Goal: Task Accomplishment & Management: Manage account settings

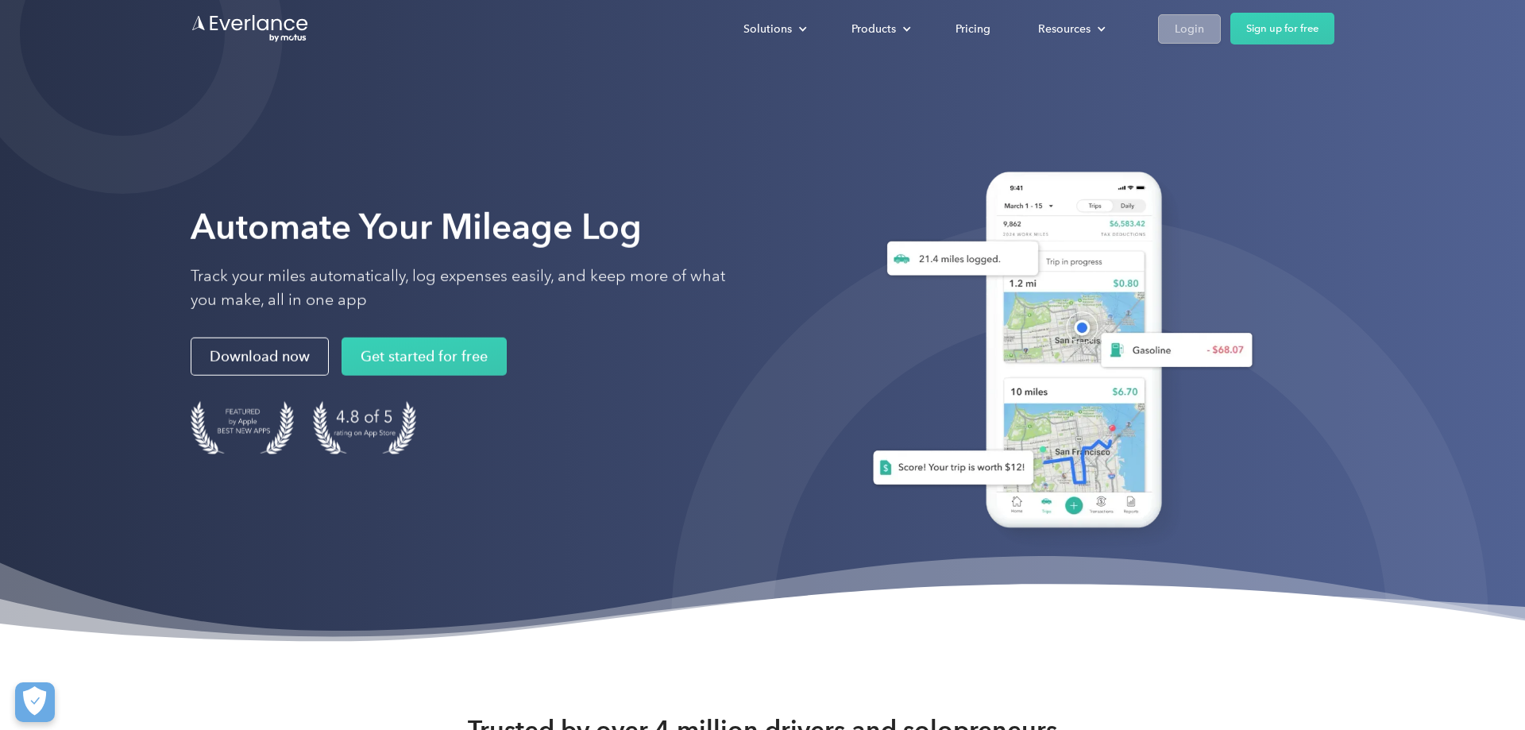
click at [1185, 22] on div "Login" at bounding box center [1189, 29] width 29 height 20
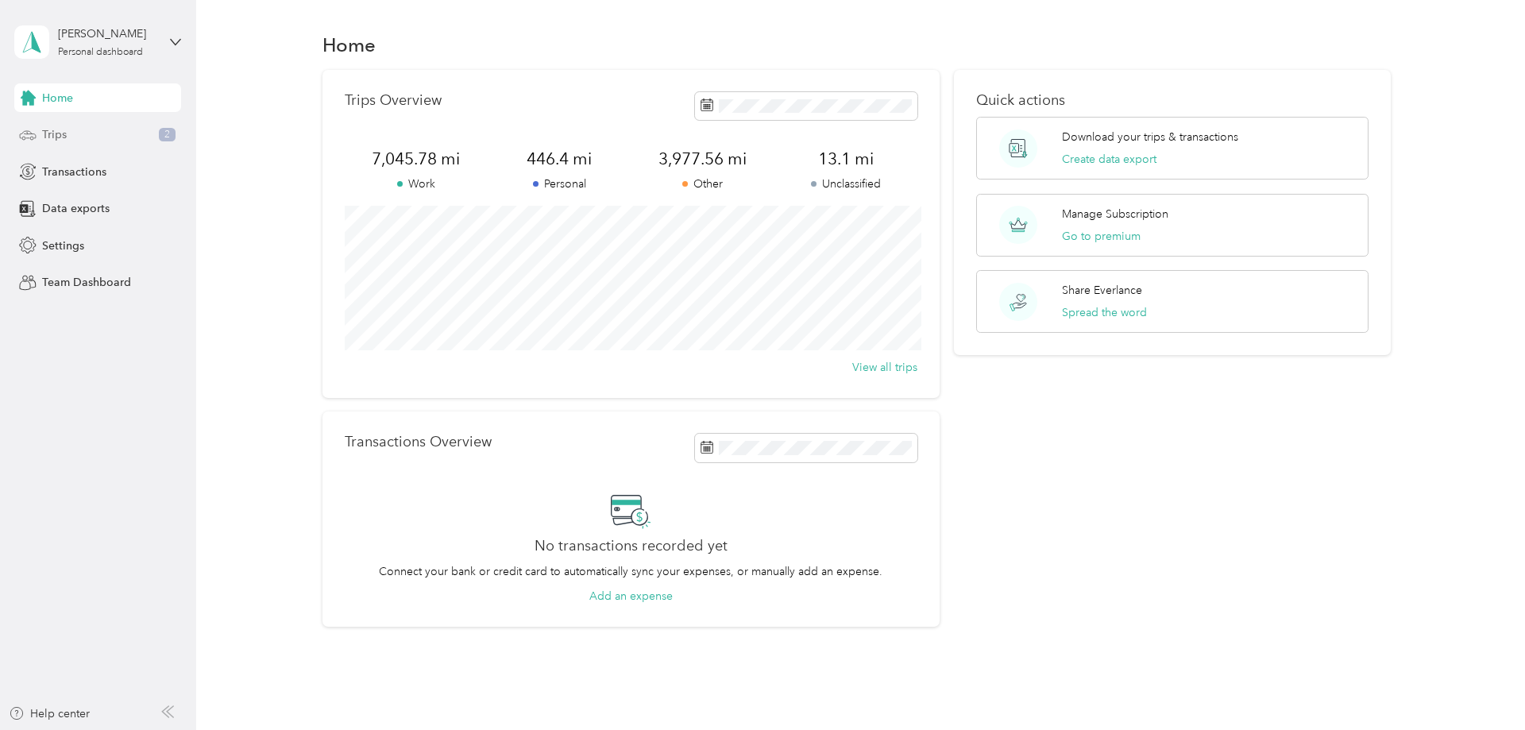
click at [50, 135] on span "Trips" at bounding box center [54, 134] width 25 height 17
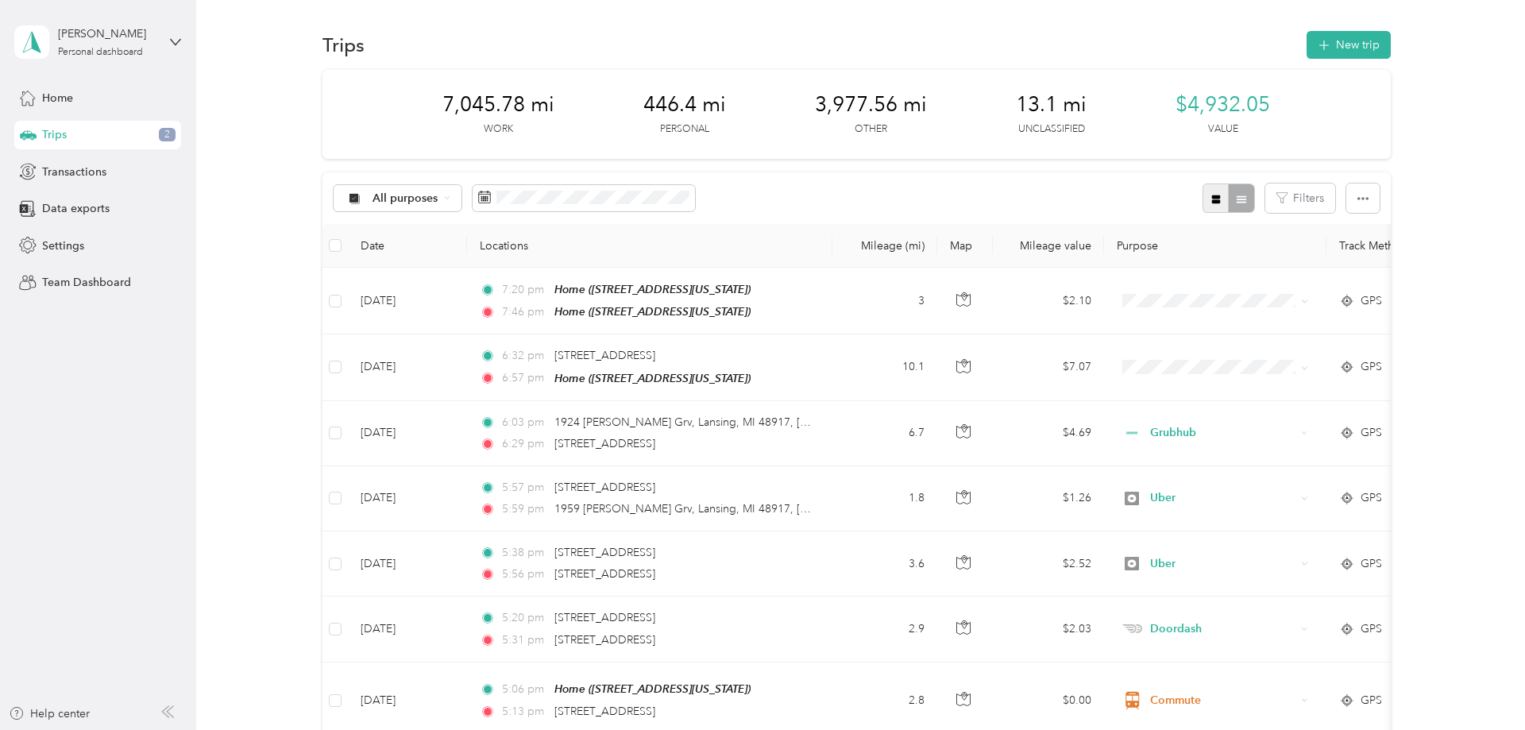
click at [1220, 196] on icon "button" at bounding box center [1215, 199] width 9 height 9
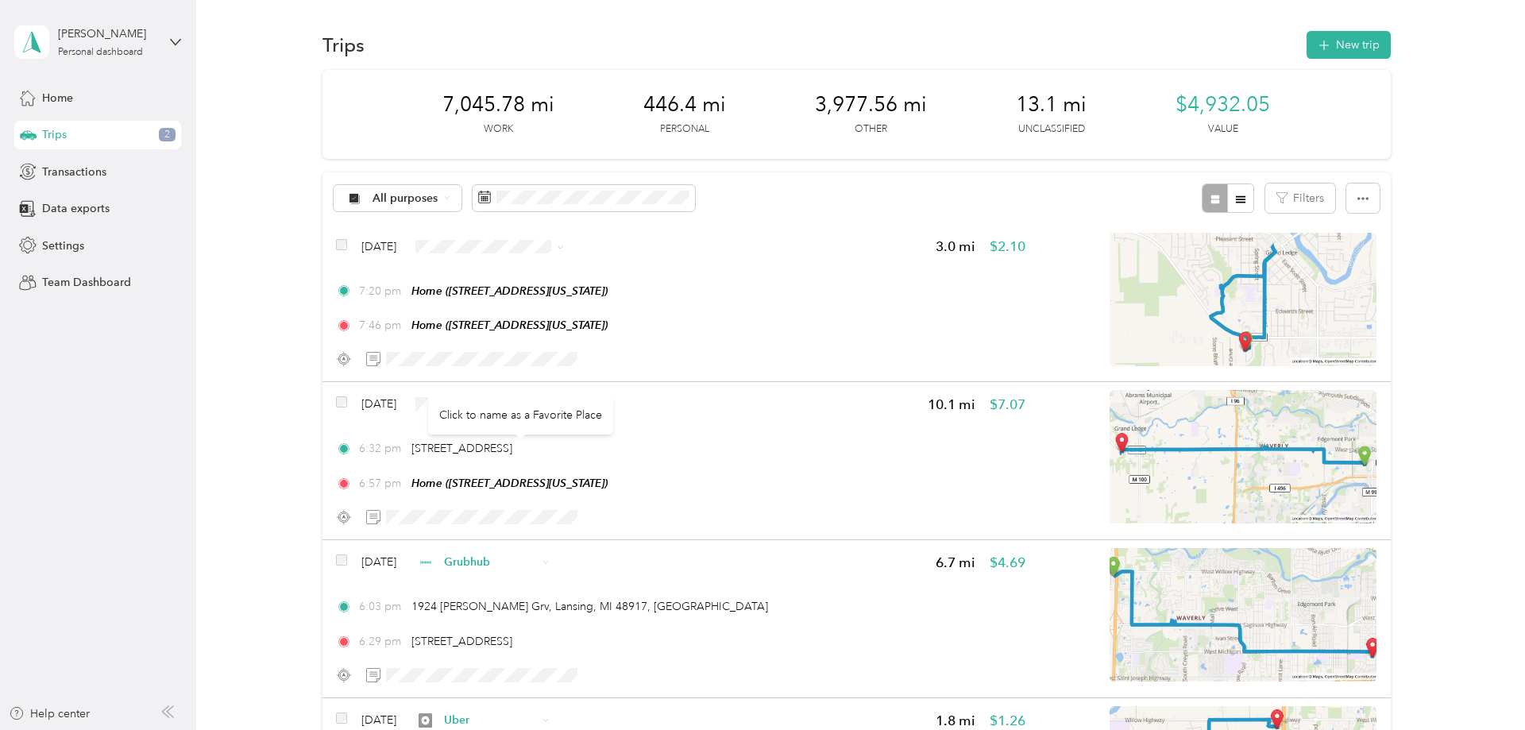
click at [587, 404] on div "Click to name as a Favorite Place" at bounding box center [520, 415] width 185 height 39
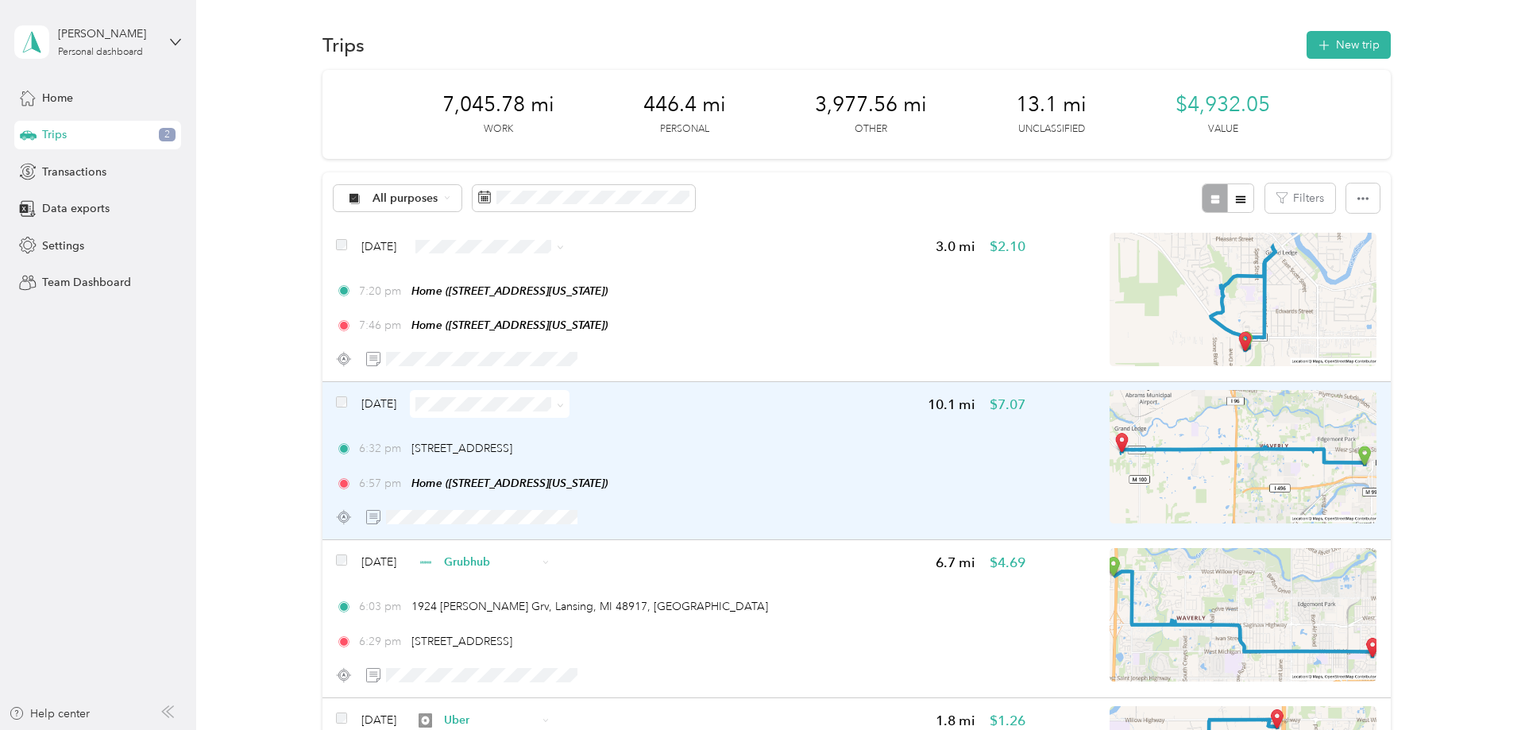
click at [586, 394] on div "Click to name as a Favorite Place" at bounding box center [520, 406] width 185 height 39
click at [564, 402] on span at bounding box center [560, 404] width 7 height 14
click at [569, 409] on span at bounding box center [490, 404] width 160 height 28
click at [564, 402] on icon at bounding box center [560, 405] width 7 height 7
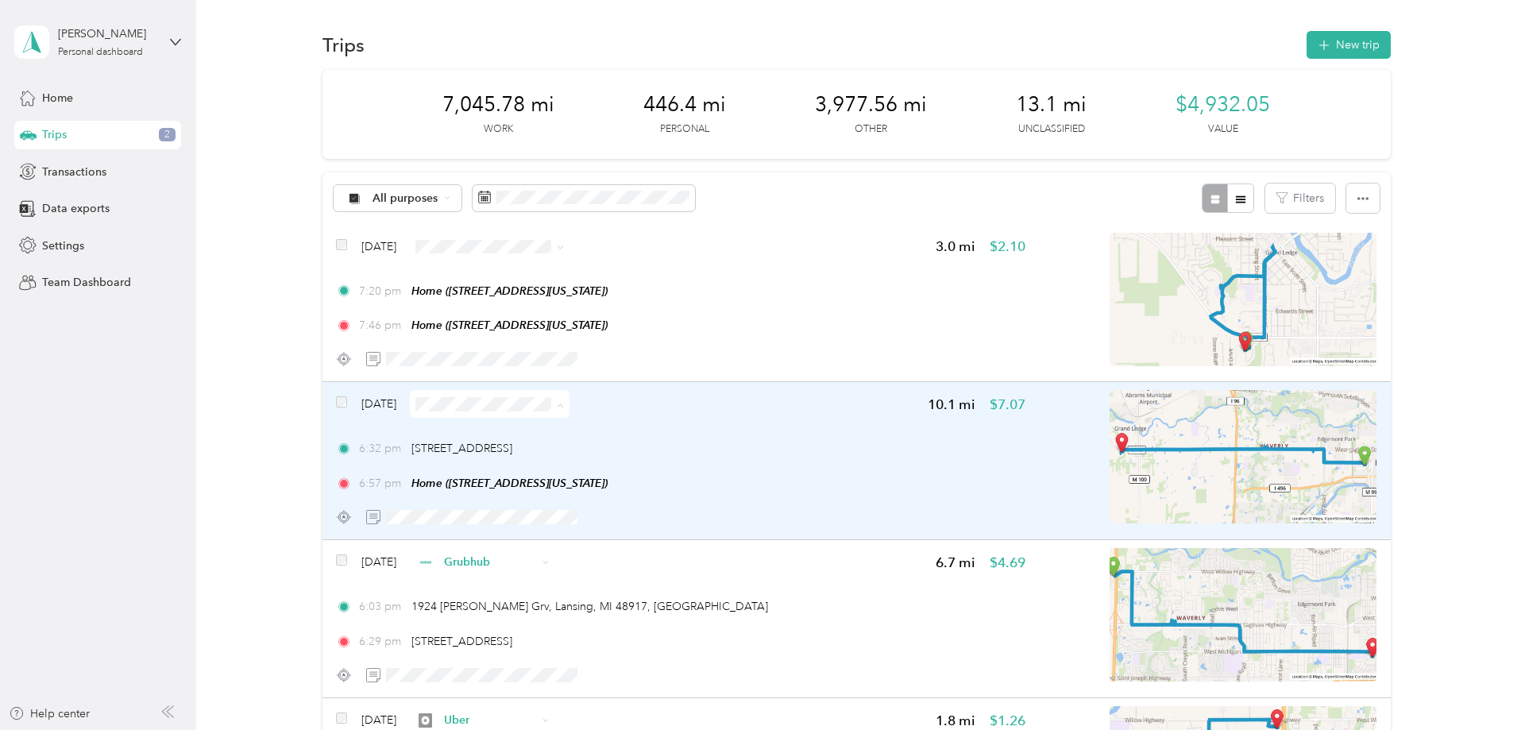
click at [564, 402] on icon at bounding box center [560, 405] width 7 height 7
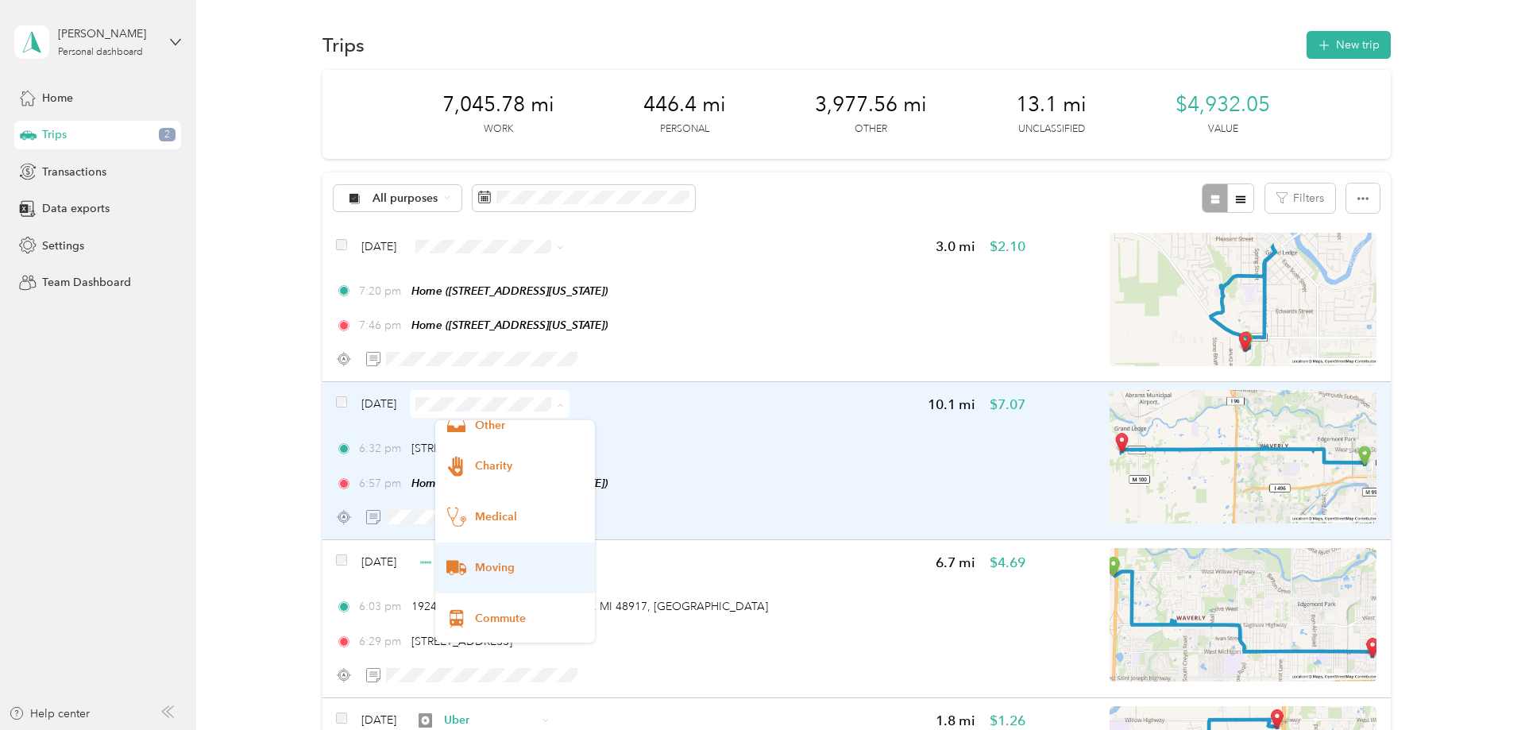
scroll to position [157, 0]
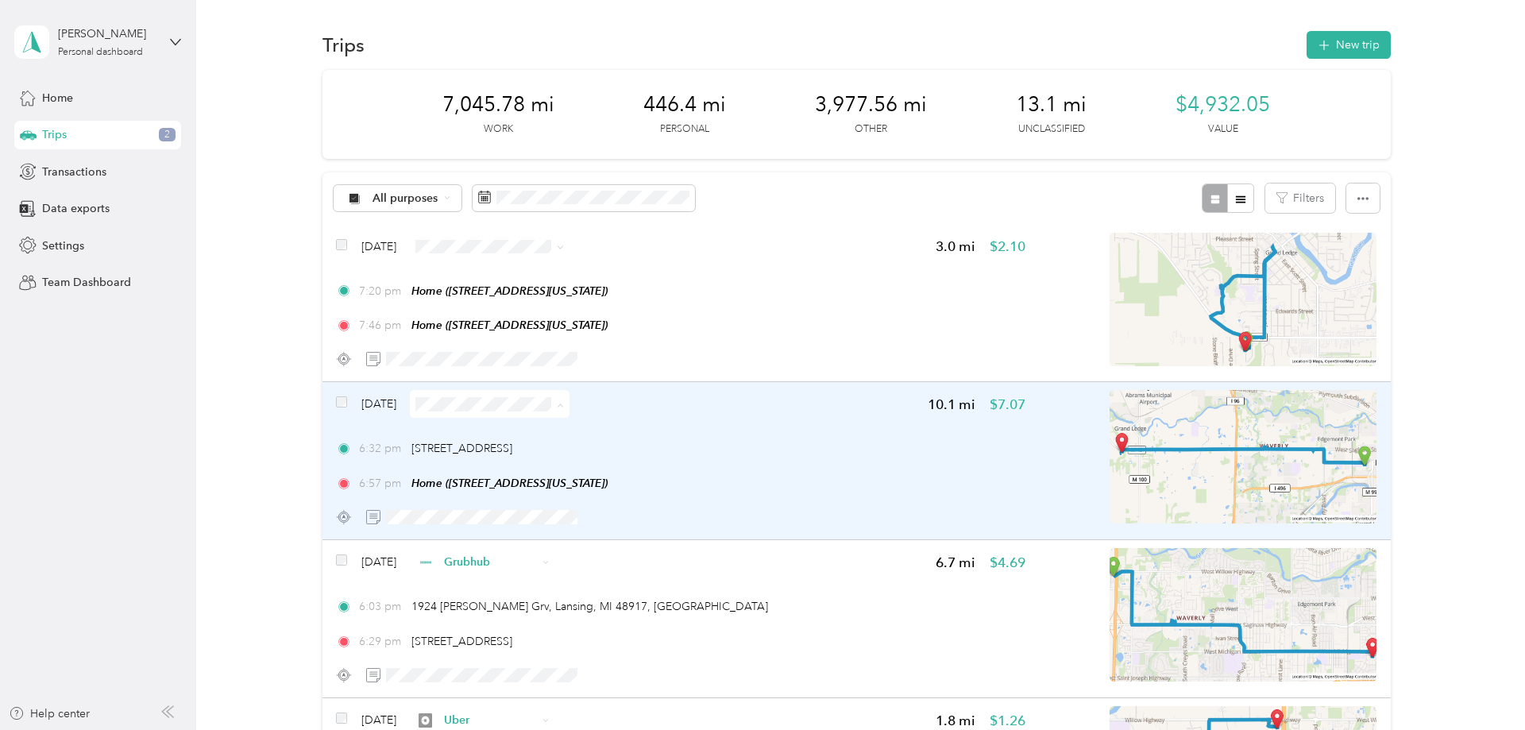
click at [535, 609] on span "Commute" at bounding box center [530, 616] width 110 height 17
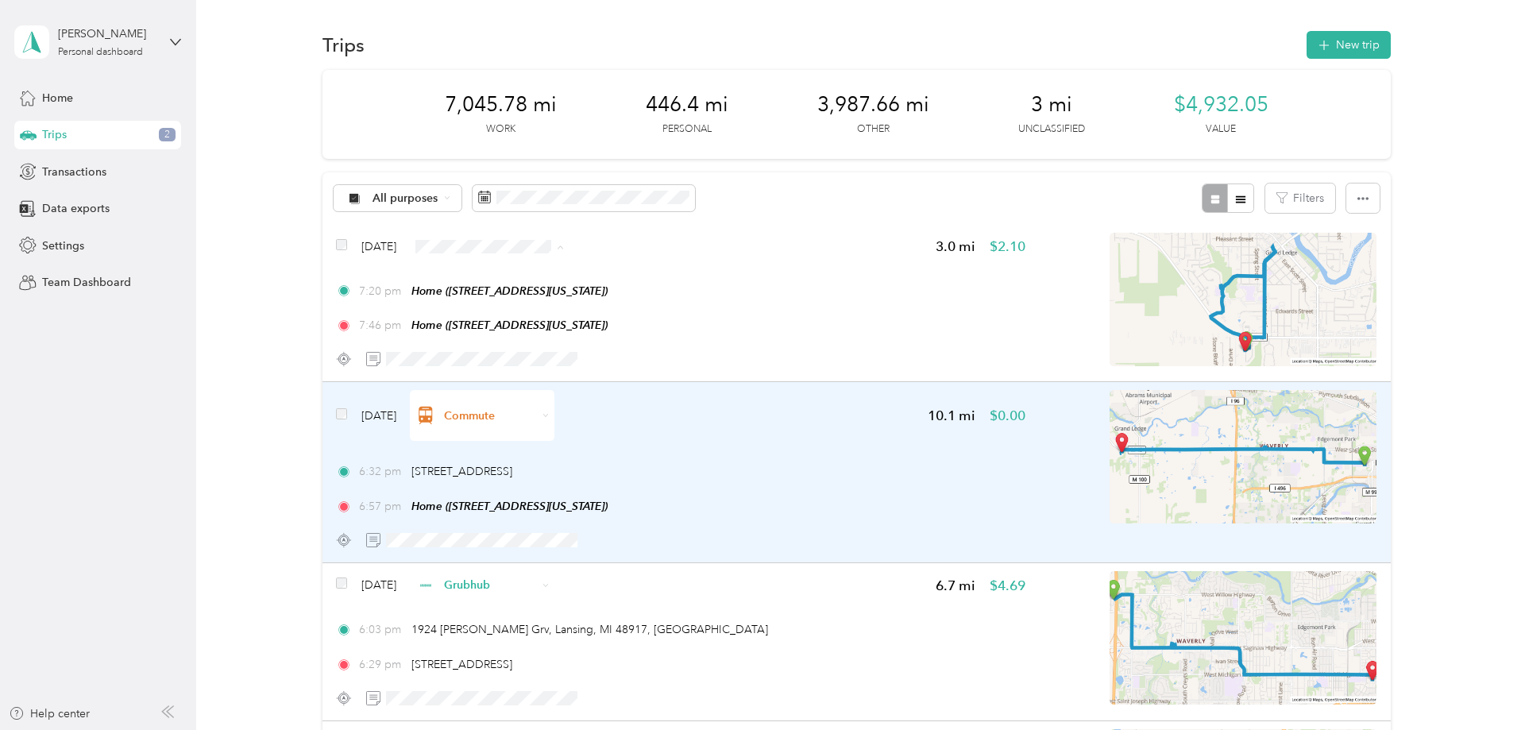
click at [500, 473] on span "Commute" at bounding box center [514, 459] width 137 height 40
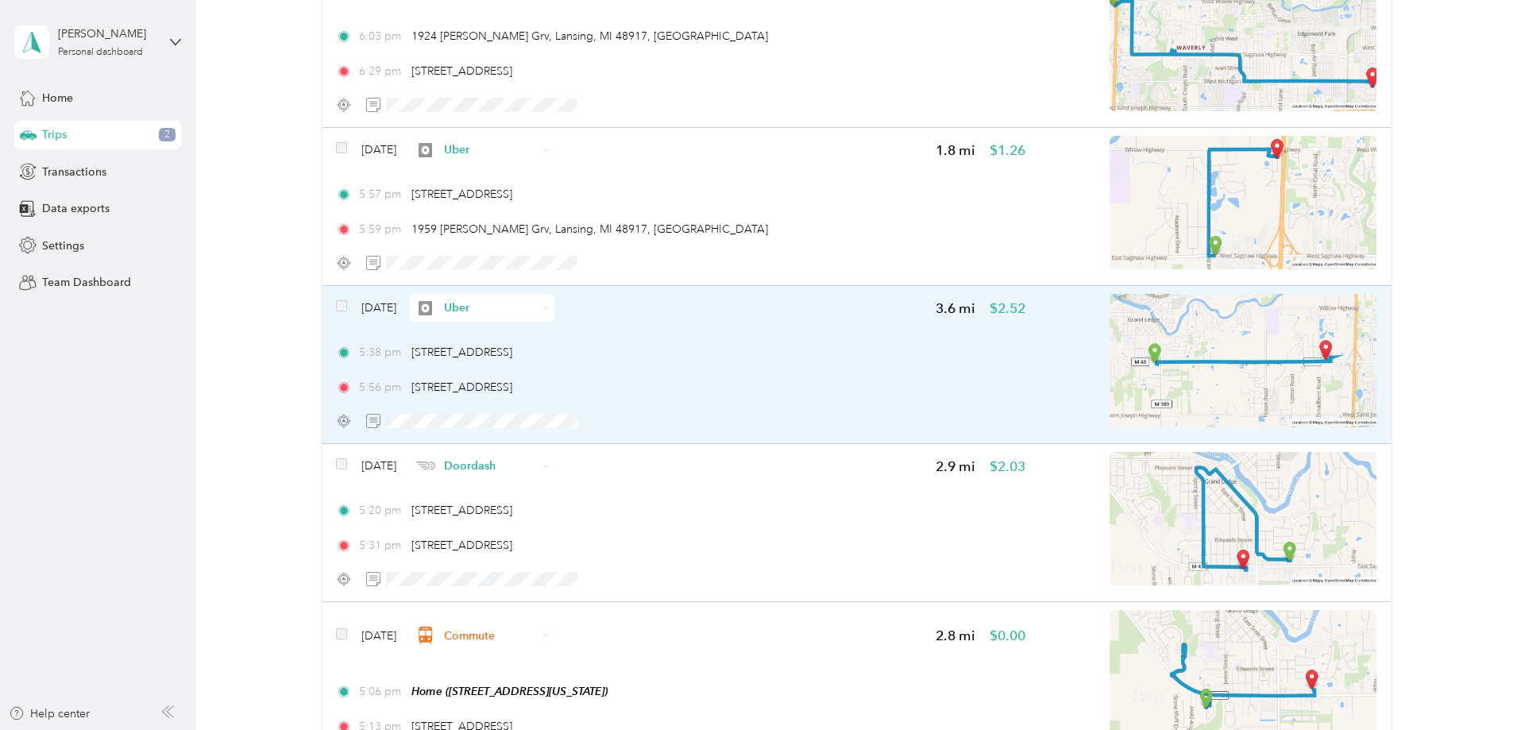
scroll to position [648, 0]
